Goal: Information Seeking & Learning: Compare options

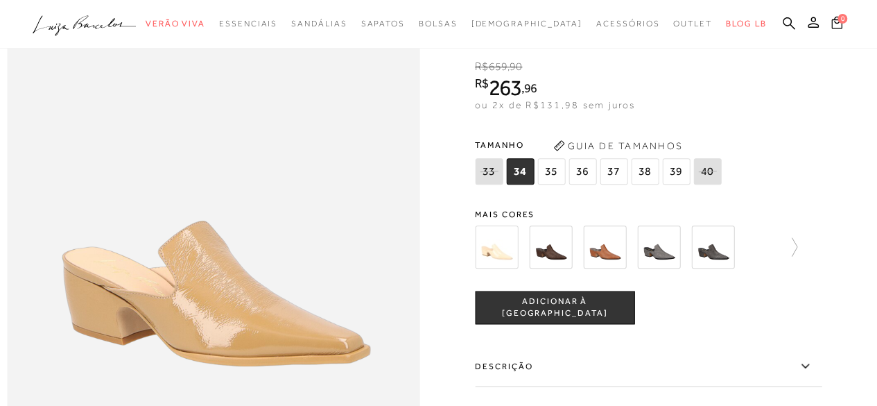
scroll to position [987, 0]
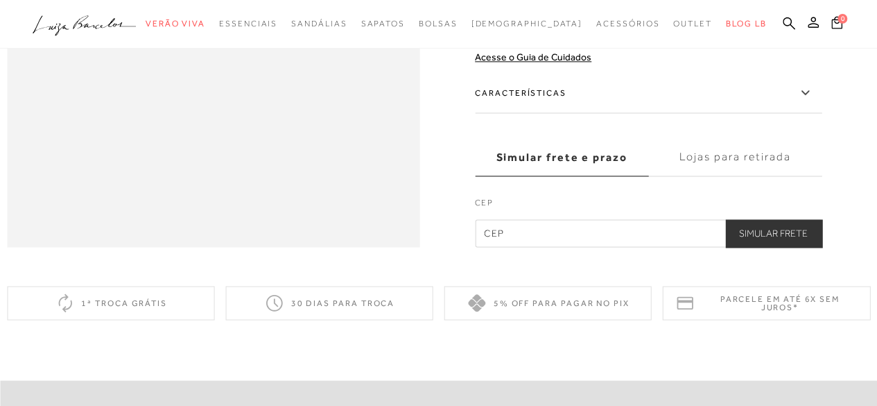
click at [809, 94] on icon at bounding box center [805, 92] width 8 height 4
click at [0, 0] on input "Características" at bounding box center [0, 0] width 0 height 0
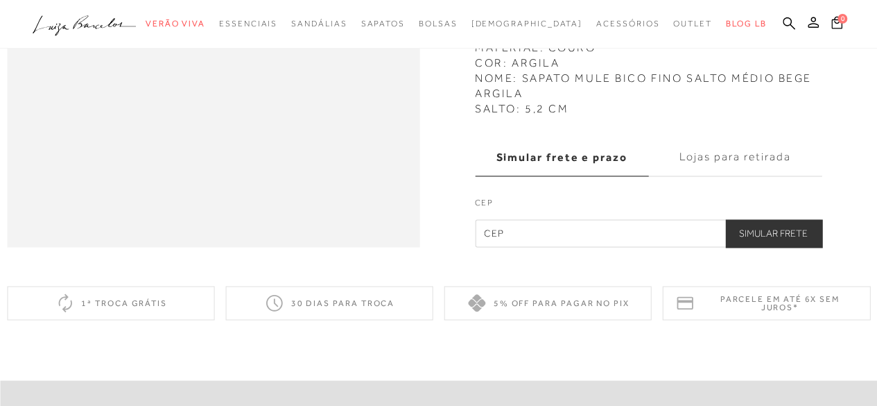
scroll to position [632, 0]
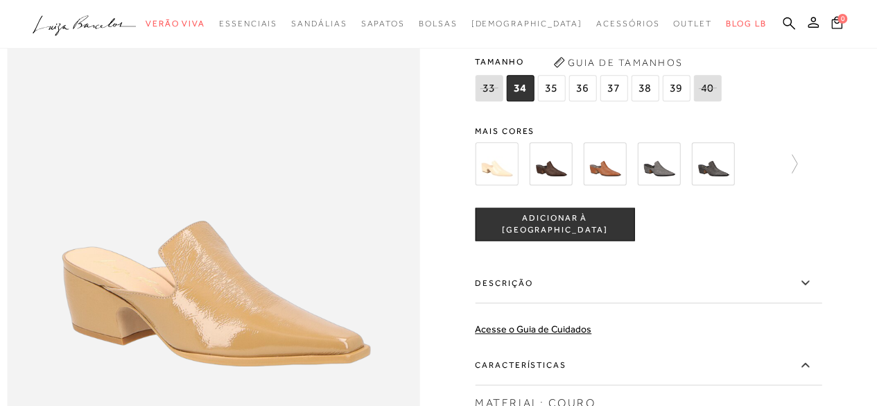
click at [615, 185] on img at bounding box center [604, 163] width 43 height 43
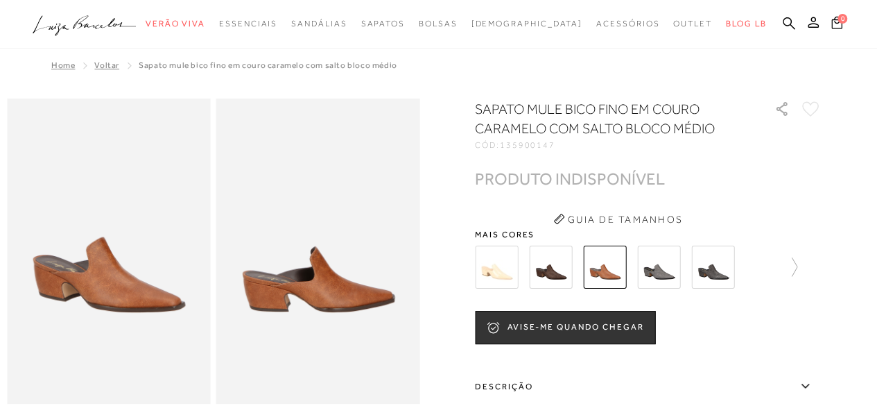
scroll to position [355, 0]
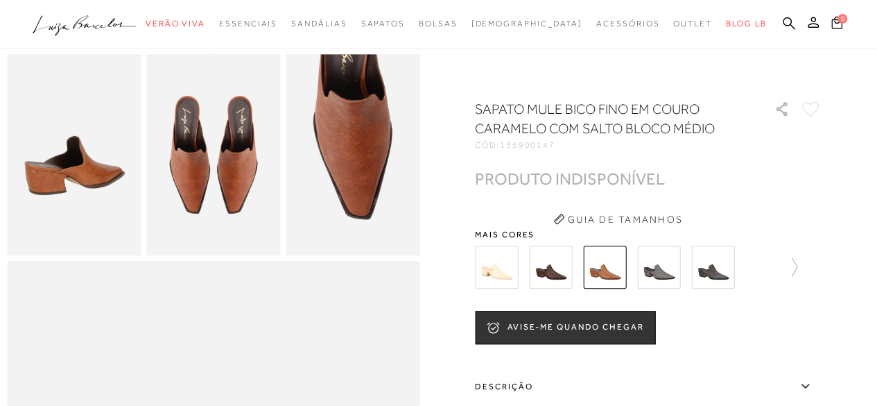
click at [571, 268] on img at bounding box center [550, 266] width 43 height 43
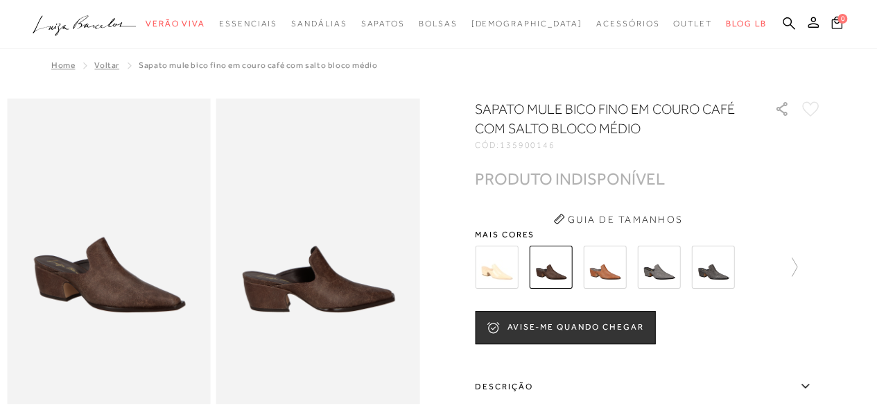
click at [803, 260] on div at bounding box center [648, 266] width 347 height 51
click at [506, 262] on img at bounding box center [496, 266] width 43 height 43
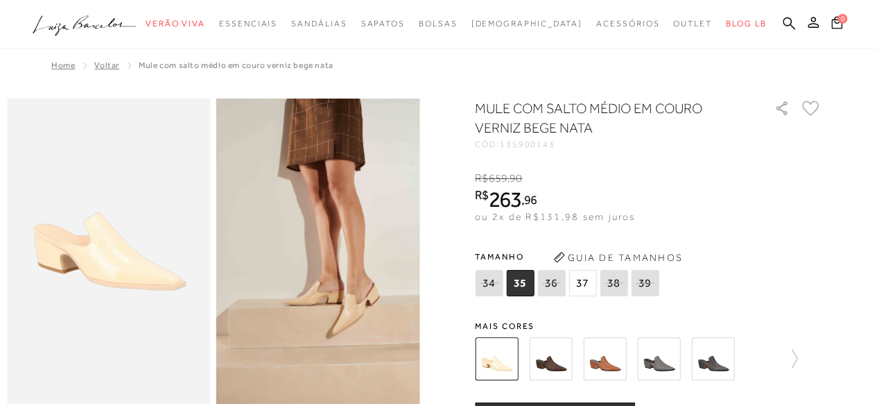
click at [612, 354] on img at bounding box center [604, 358] width 43 height 43
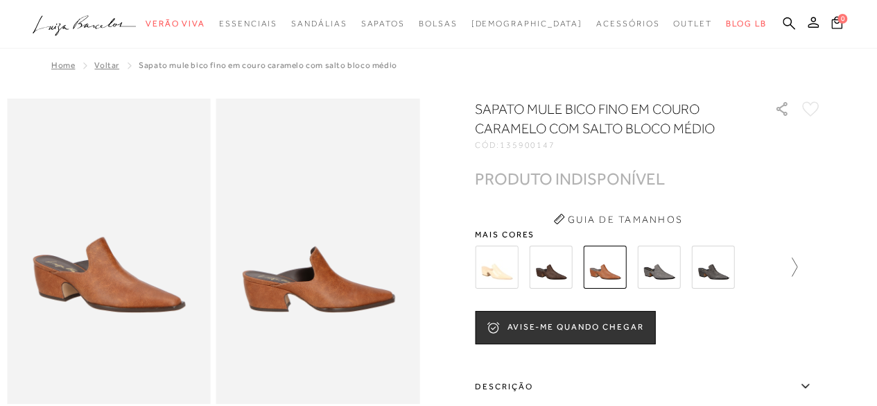
click at [797, 268] on icon at bounding box center [787, 266] width 19 height 19
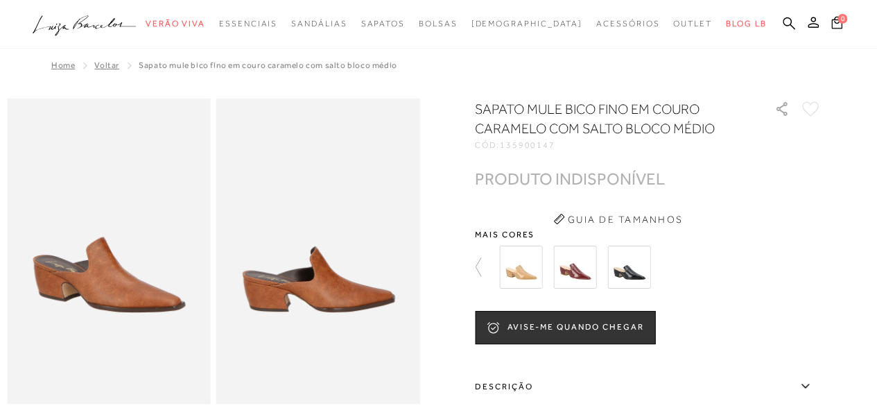
click at [539, 264] on img at bounding box center [520, 266] width 43 height 43
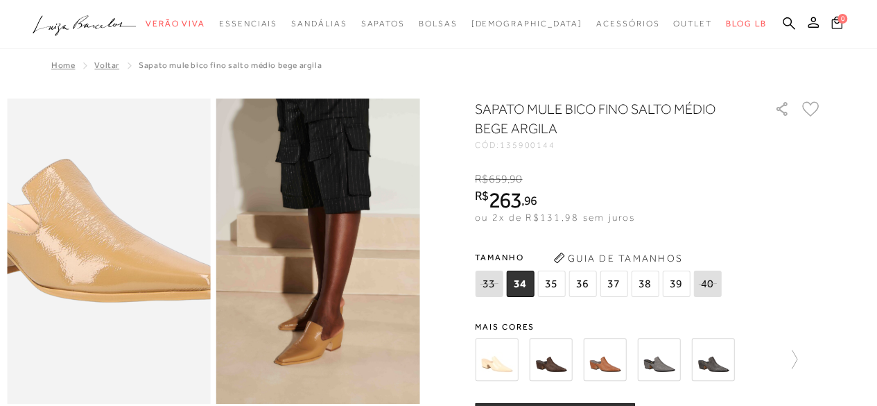
click at [139, 277] on img at bounding box center [75, 229] width 407 height 611
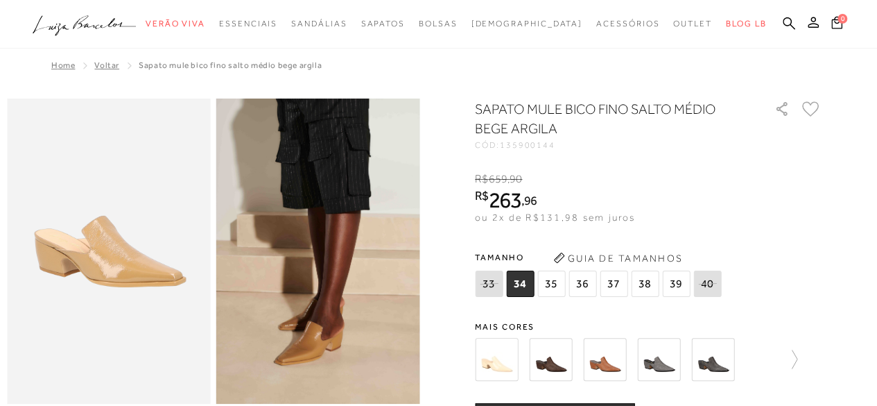
click at [795, 19] on icon at bounding box center [789, 23] width 12 height 13
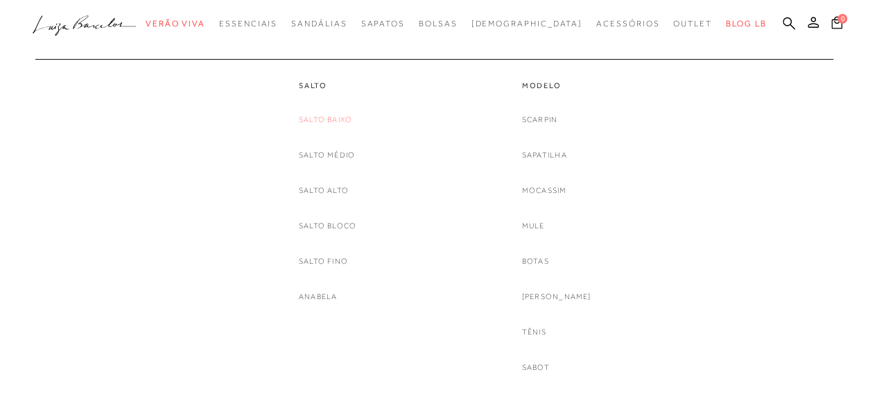
click at [334, 115] on link "Salto Baixo" at bounding box center [325, 119] width 53 height 15
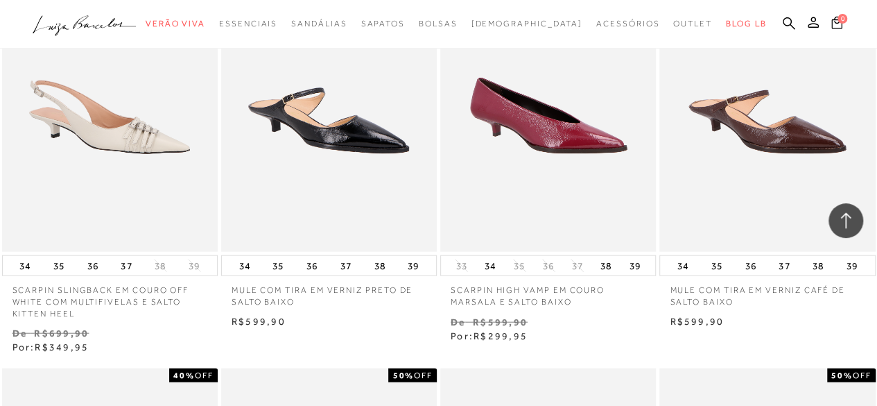
scroll to position [1465, 0]
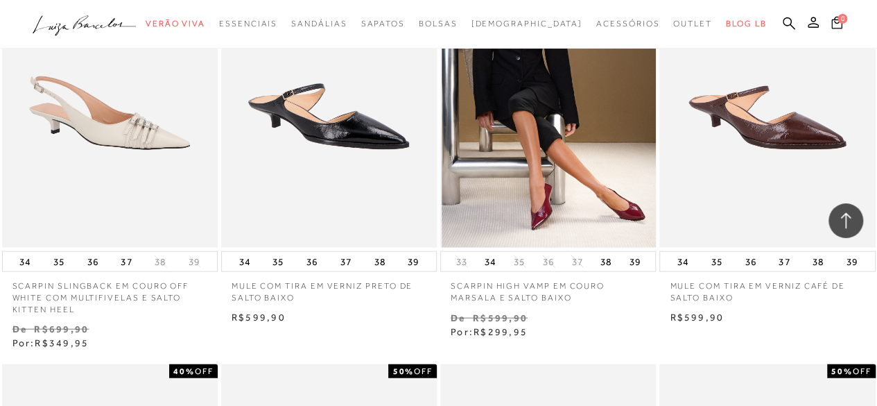
click at [628, 138] on img at bounding box center [549, 86] width 214 height 324
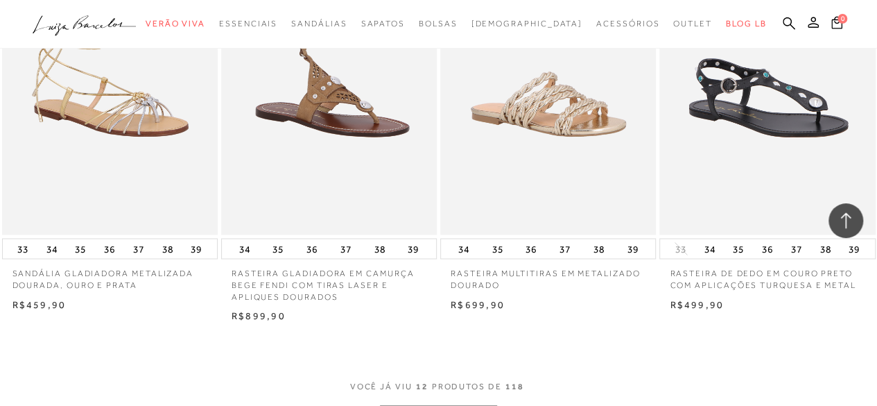
scroll to position [1420, 0]
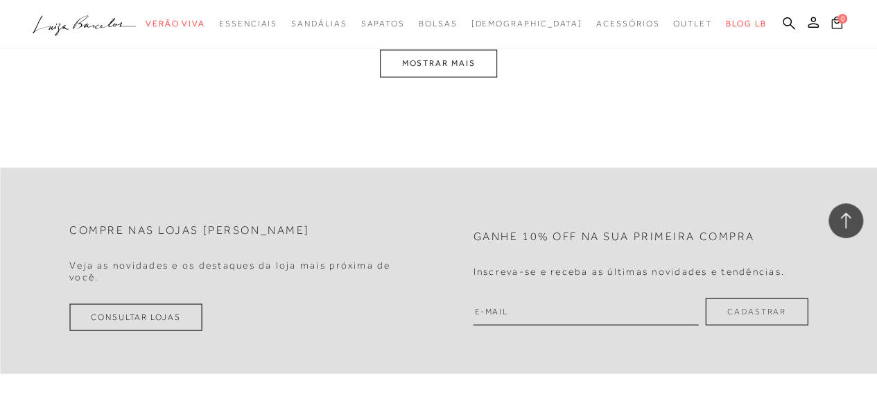
click at [431, 55] on button "MOSTRAR MAIS" at bounding box center [438, 63] width 116 height 27
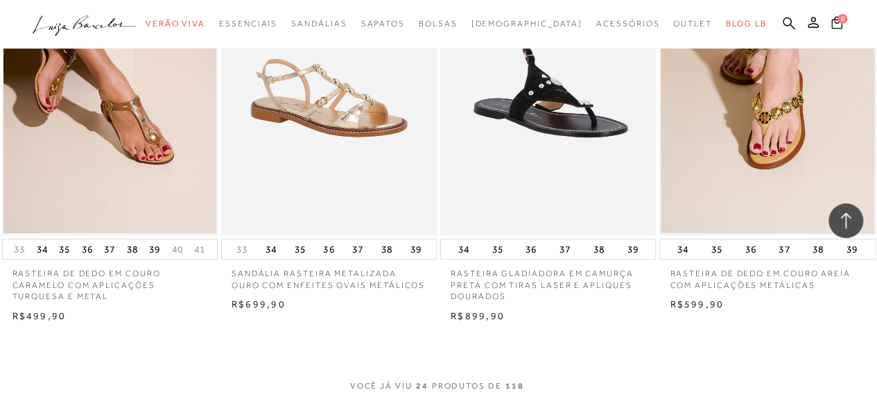
scroll to position [2685, 0]
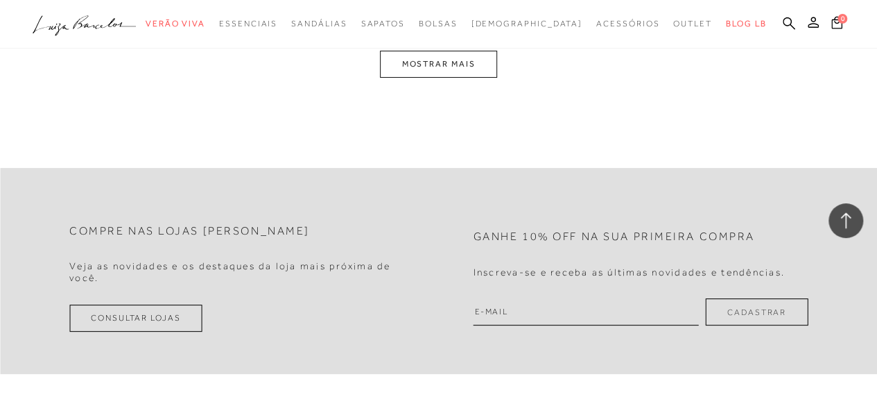
click at [445, 62] on button "MOSTRAR MAIS" at bounding box center [438, 64] width 116 height 27
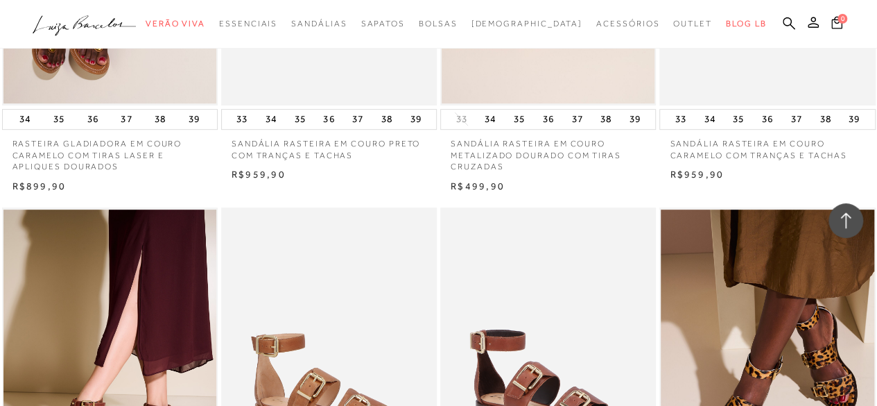
scroll to position [2530, 0]
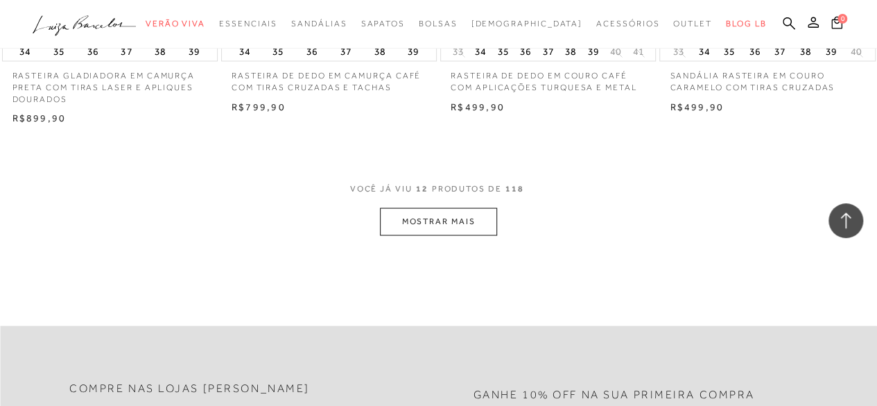
scroll to position [1331, 0]
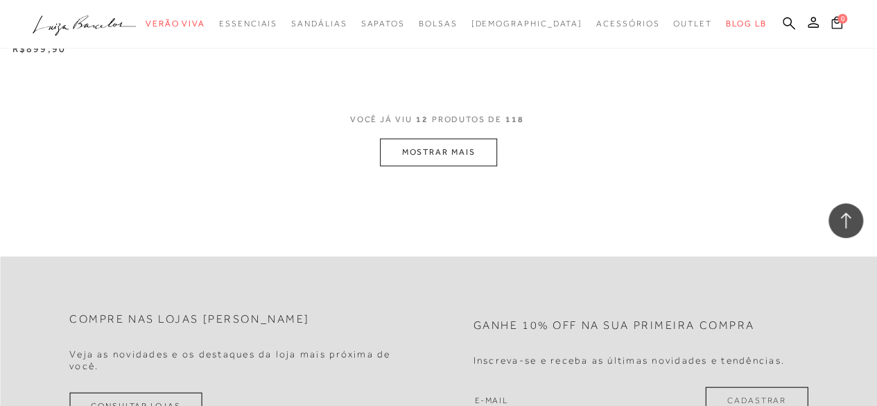
click at [427, 149] on button "MOSTRAR MAIS" at bounding box center [438, 152] width 116 height 27
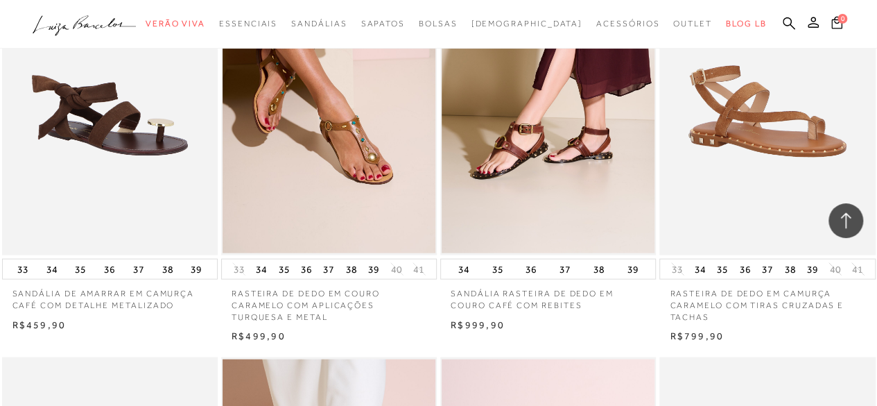
scroll to position [1468, 0]
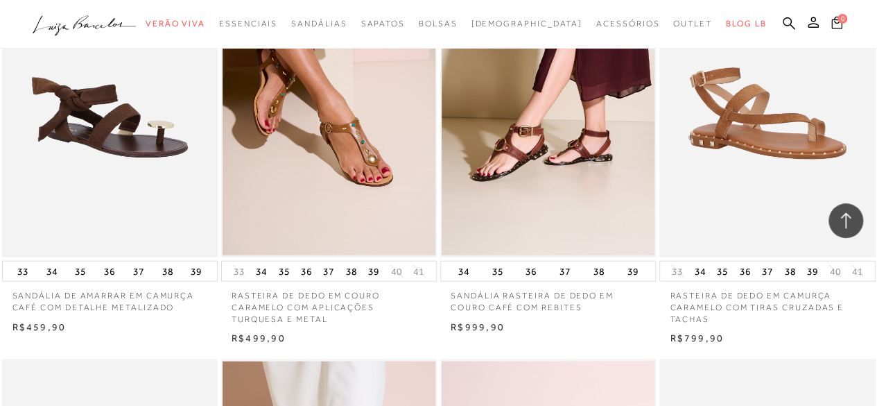
click at [79, 101] on img at bounding box center [109, 96] width 213 height 320
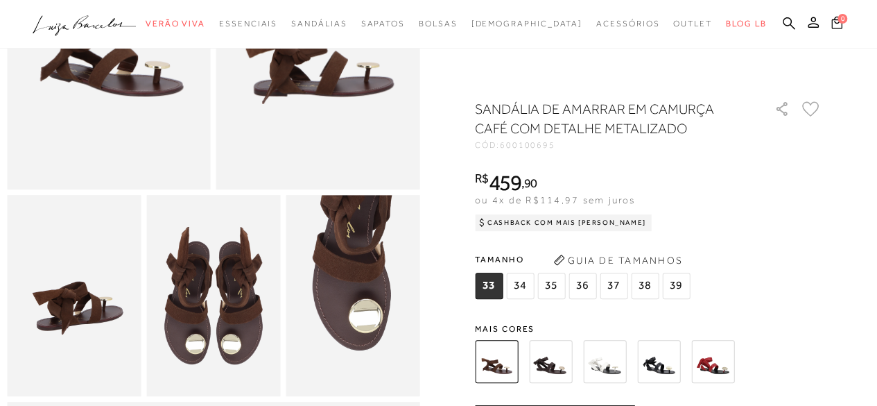
scroll to position [217, 0]
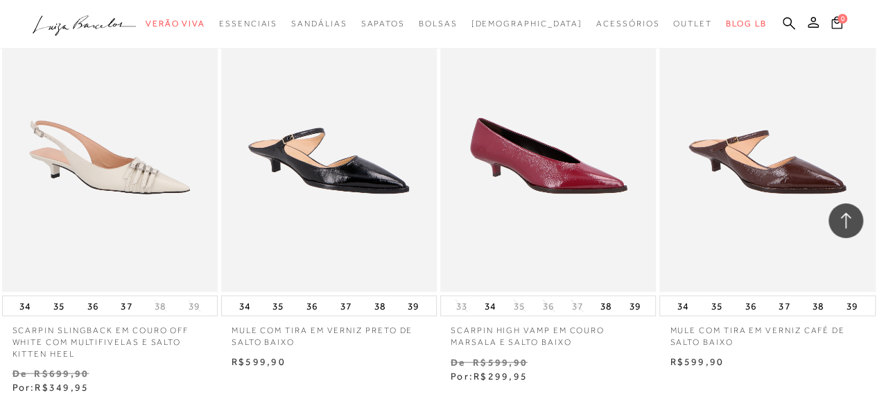
scroll to position [1775, 0]
